Goal: Task Accomplishment & Management: Manage account settings

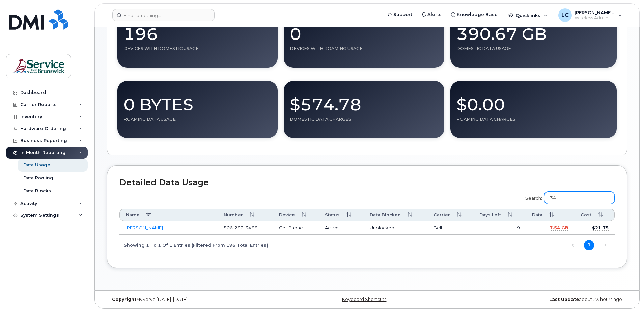
scroll to position [174, 0]
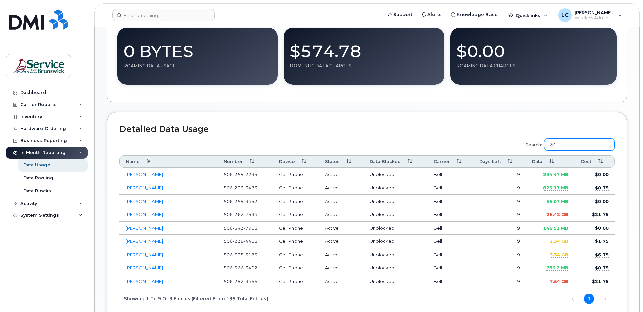
type input "3"
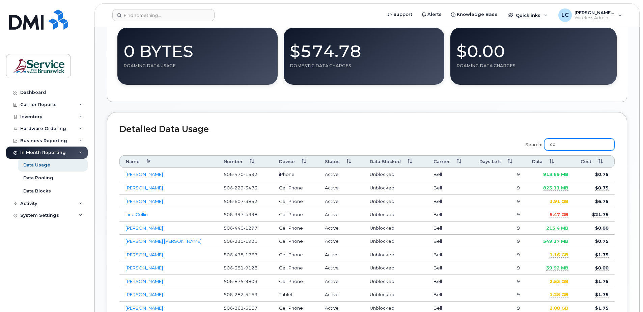
type input "c"
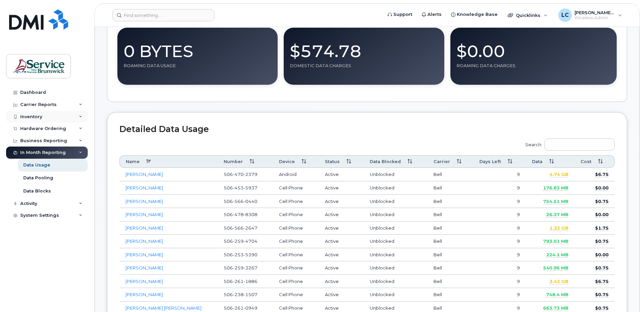
click at [50, 118] on div "Inventory" at bounding box center [47, 117] width 82 height 12
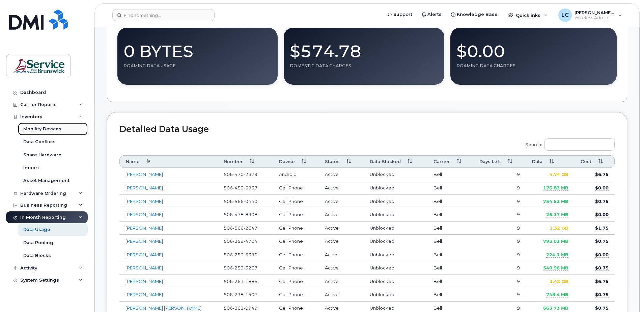
click at [47, 129] on div "Mobility Devices" at bounding box center [42, 129] width 38 height 6
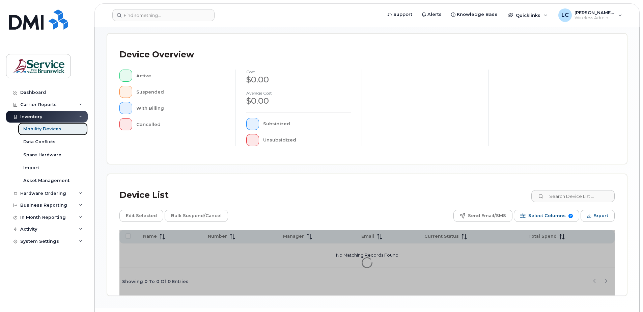
scroll to position [135, 0]
drag, startPoint x: 558, startPoint y: 198, endPoint x: 557, endPoint y: 194, distance: 4.3
click at [557, 196] on input at bounding box center [573, 196] width 84 height 12
type input "mireille"
click at [380, 203] on div "Device List mireille" at bounding box center [368, 195] width 496 height 18
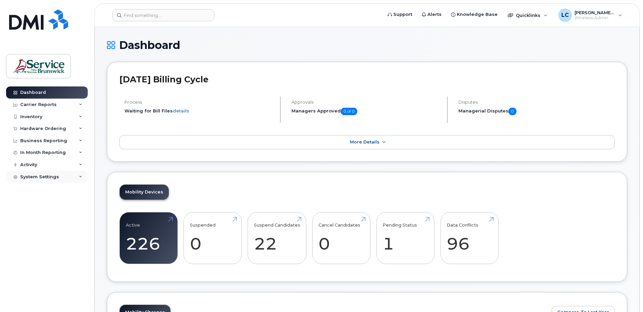
click at [62, 177] on div "System Settings" at bounding box center [47, 177] width 82 height 12
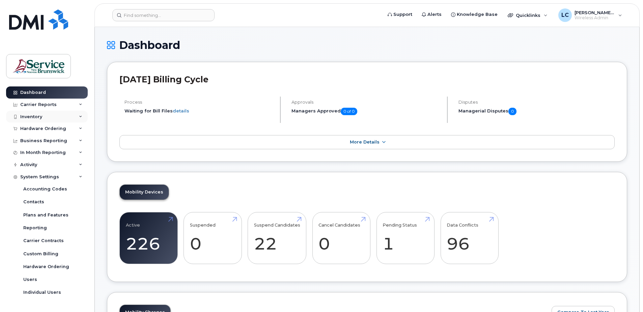
click at [78, 116] on div "Inventory" at bounding box center [47, 117] width 82 height 12
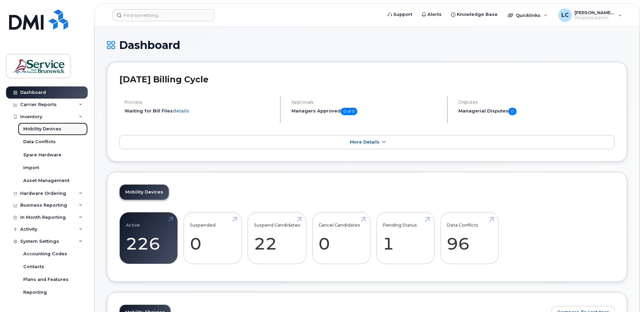
click at [60, 132] on link "Mobility Devices" at bounding box center [53, 129] width 70 height 13
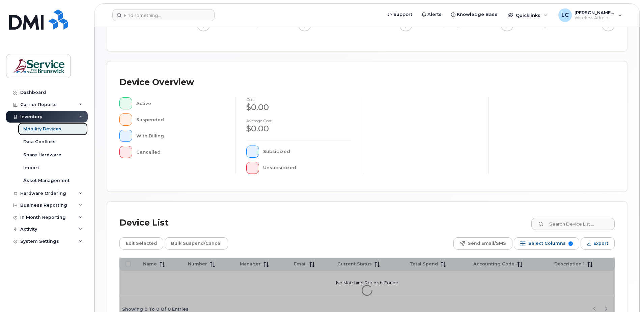
scroll to position [135, 0]
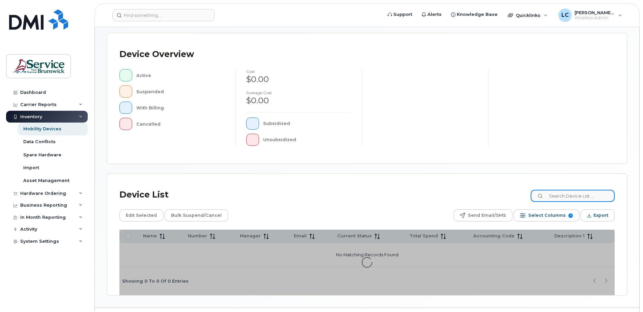
click at [574, 195] on input at bounding box center [573, 196] width 84 height 12
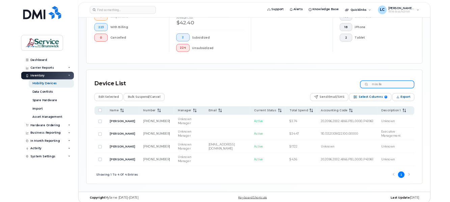
scroll to position [220, 0]
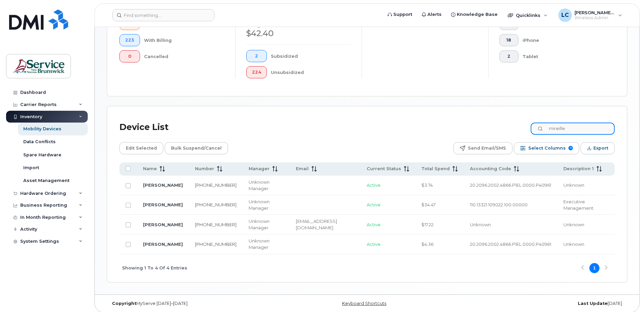
type input "mireille"
click at [589, 126] on input "mireille" at bounding box center [573, 129] width 84 height 12
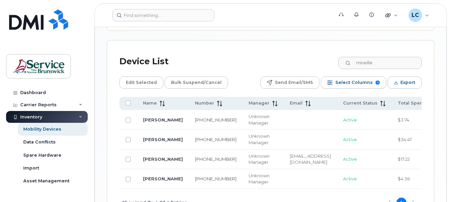
scroll to position [355, 0]
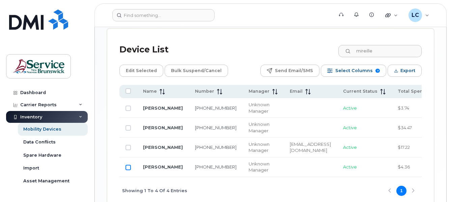
click at [126, 170] on input "Row Unselected" at bounding box center [128, 166] width 5 height 5
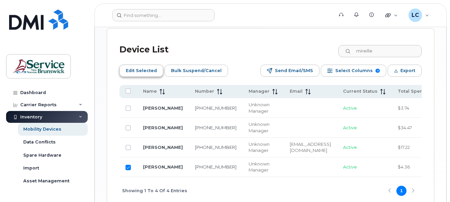
click at [134, 72] on span "Edit Selected" at bounding box center [141, 70] width 31 height 10
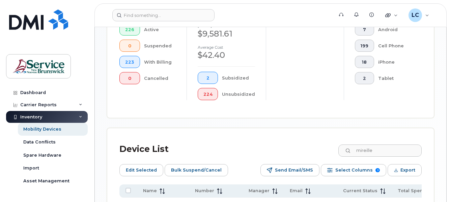
scroll to position [220, 0]
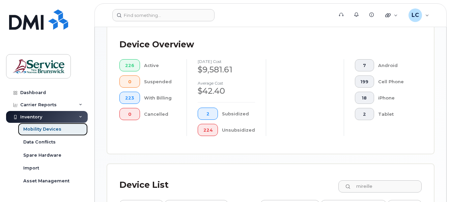
click at [37, 129] on div "Mobility Devices" at bounding box center [42, 129] width 38 height 6
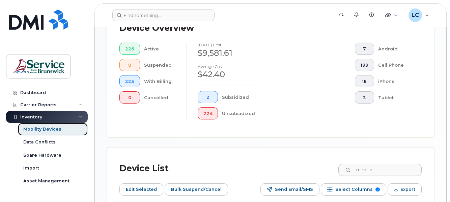
scroll to position [338, 0]
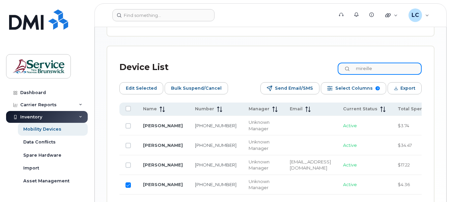
drag, startPoint x: 389, startPoint y: 68, endPoint x: 345, endPoint y: 71, distance: 44.0
click at [345, 74] on div "mireille" at bounding box center [380, 68] width 84 height 12
click at [127, 187] on input "Row Selected" at bounding box center [128, 184] width 5 height 5
checkbox input "false"
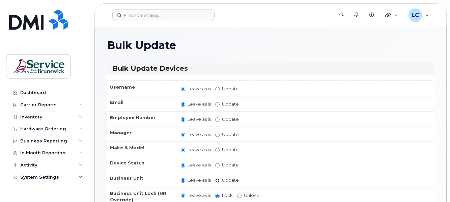
click at [217, 181] on input "Update" at bounding box center [217, 180] width 4 height 4
radio input "true"
radio input "false"
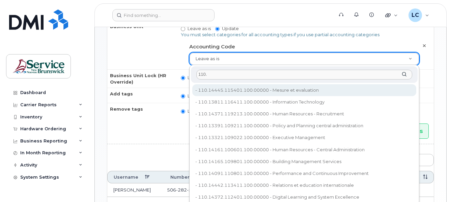
scroll to position [169, 0]
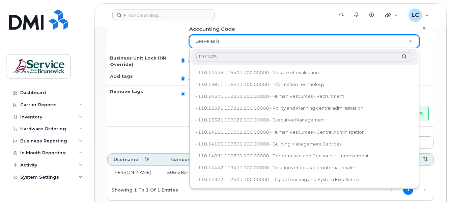
type input "110.14233"
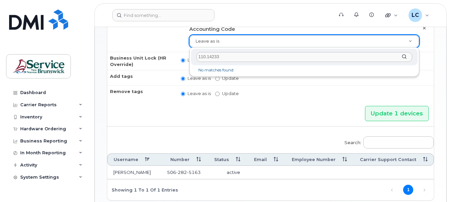
drag, startPoint x: 221, startPoint y: 57, endPoint x: 181, endPoint y: 56, distance: 40.5
click at [181, 56] on body "Support Alerts Knowledge Base Quicklinks Suspend / Cancel Device Change SIM Car…" at bounding box center [225, 35] width 450 height 409
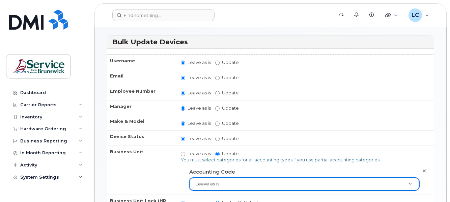
scroll to position [34, 0]
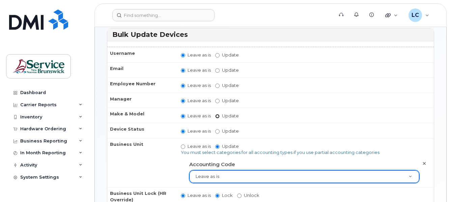
click at [218, 114] on input "Update Android TCL 502 Watch Apple Watch S9 41mm Android Motorola Moto G4 Plus …" at bounding box center [217, 116] width 4 height 4
radio input "true"
radio input "false"
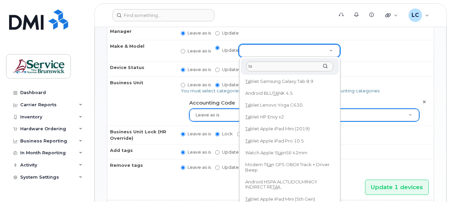
scroll to position [0, 0]
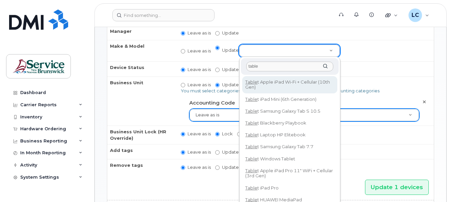
type input "tablet"
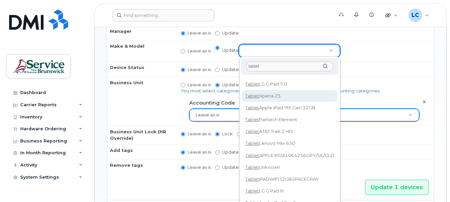
scroll to position [1409, 0]
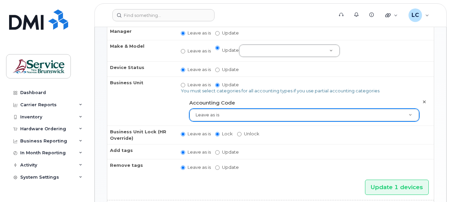
click at [283, 75] on td "Leave as is Update active active suspended cancelled Changing the Status in her…" at bounding box center [304, 68] width 259 height 15
